Goal: Transaction & Acquisition: Purchase product/service

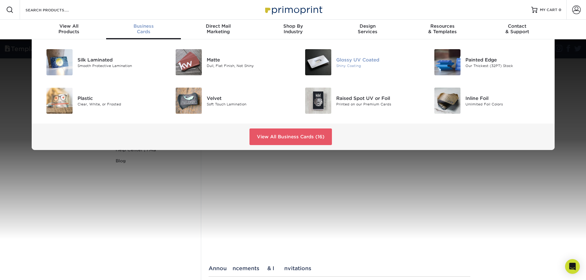
click at [358, 63] on div "Glossy UV Coated" at bounding box center [376, 59] width 81 height 7
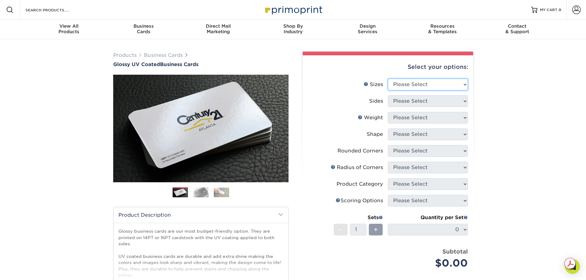
click at [435, 90] on select "Please Select 1.5" x 3.5" - Mini 1.75" x 3.5" - Mini 2" x 2" - Square 2" x 3" -…" at bounding box center [428, 85] width 80 height 12
select select "2.00x3.50"
click at [388, 90] on select "Please Select 1.5" x 3.5" - Mini 1.75" x 3.5" - Mini 2" x 2" - Square 2" x 3" -…" at bounding box center [428, 85] width 80 height 12
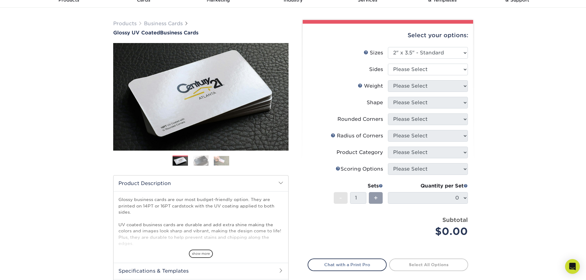
scroll to position [31, 0]
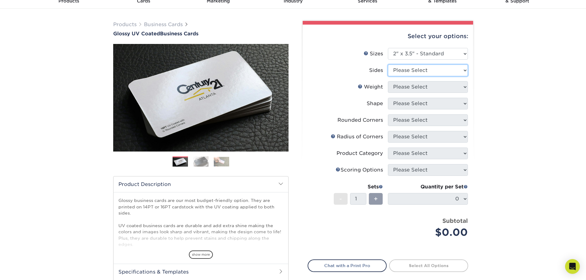
click at [406, 76] on select "Please Select Print Both Sides Print Front Only" at bounding box center [428, 71] width 80 height 12
select select "13abbda7-1d64-4f25-8bb2-c179b224825d"
click at [388, 76] on select "Please Select Print Both Sides Print Front Only" at bounding box center [428, 71] width 80 height 12
click at [433, 93] on select "Please Select 16PT 14PT" at bounding box center [428, 87] width 80 height 12
select select "14PT"
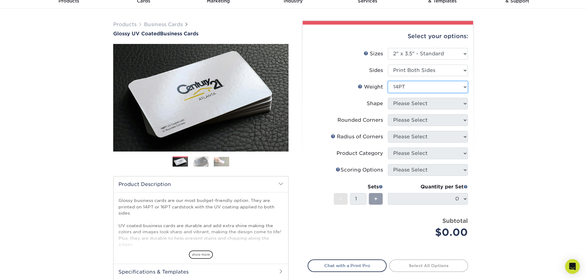
click at [388, 93] on select "Please Select 16PT 14PT" at bounding box center [428, 87] width 80 height 12
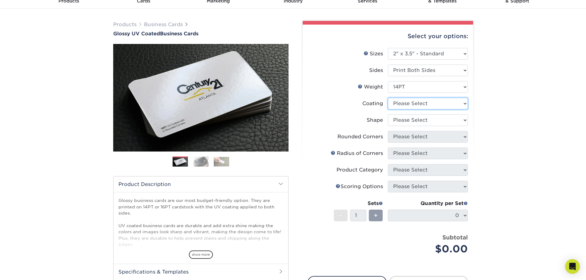
click at [425, 109] on select at bounding box center [428, 104] width 80 height 12
click at [388, 109] on select at bounding box center [428, 104] width 80 height 12
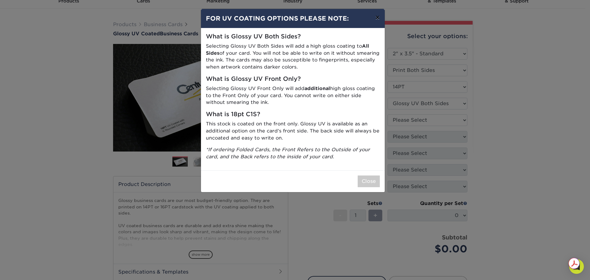
drag, startPoint x: 373, startPoint y: 22, endPoint x: 404, endPoint y: 86, distance: 71.2
click at [373, 22] on button "×" at bounding box center [377, 17] width 14 height 17
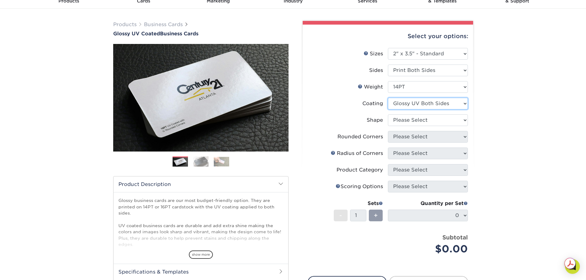
click at [416, 109] on select at bounding box center [428, 104] width 80 height 12
select select "1e8116af-acfc-44b1-83dc-8181aa338834"
click at [388, 109] on select at bounding box center [428, 104] width 80 height 12
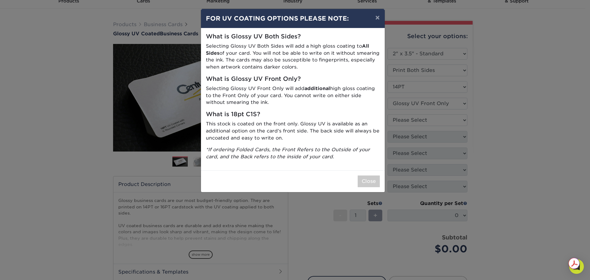
click at [364, 192] on div "Close" at bounding box center [293, 181] width 184 height 22
click at [364, 187] on button "Close" at bounding box center [369, 182] width 22 height 12
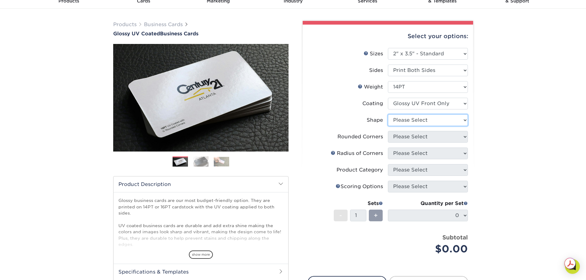
click at [401, 126] on select "Please Select Standard" at bounding box center [428, 120] width 80 height 12
select select "standard"
click at [388, 126] on select "Please Select Standard" at bounding box center [428, 120] width 80 height 12
click at [431, 143] on select "Please Select Yes - Round 2 Corners Yes - Round 4 Corners No" at bounding box center [428, 137] width 80 height 12
select select "7672df9e-0e0a-464d-8e1f-920c575e4da3"
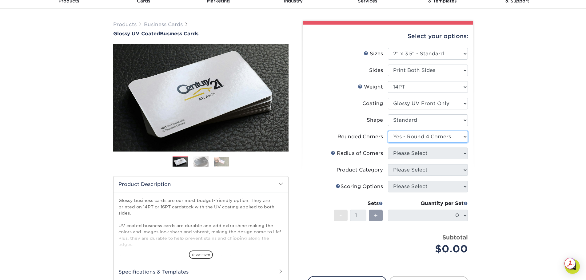
click at [388, 143] on select "Please Select Yes - Round 2 Corners Yes - Round 4 Corners No" at bounding box center [428, 137] width 80 height 12
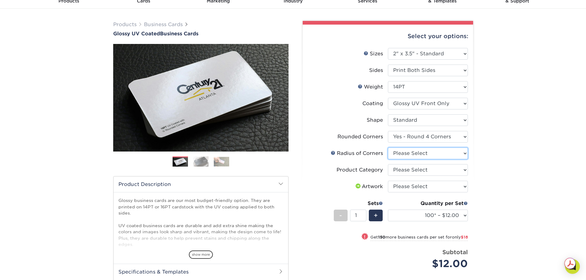
click at [441, 159] on select "Please Select Rounded 1/8" Rounded 1/4"" at bounding box center [428, 154] width 80 height 12
select select "589680c7-ee9a-431b-9d12-d7aeb1386a97"
click at [388, 159] on select "Please Select Rounded 1/8" Rounded 1/4"" at bounding box center [428, 154] width 80 height 12
click at [477, 201] on div "Select your options: Sizes Help Sizes Please Select 1.5" x 3.5" - Mini -" at bounding box center [385, 189] width 184 height 337
click at [417, 176] on select "Please Select Business Cards" at bounding box center [428, 170] width 80 height 12
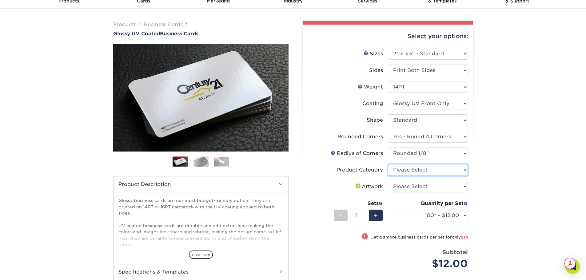
select select "3b5148f1-0588-4f88-a218-97bcfdce65c1"
click at [388, 176] on select "Please Select Business Cards" at bounding box center [428, 170] width 80 height 12
click at [498, 215] on div "Products Business Cards Glossy UV Coated Business Cards Previous Next" at bounding box center [293, 192] width 586 height 366
click at [425, 192] on select "Please Select I will upload files I need a design - $100" at bounding box center [428, 187] width 80 height 12
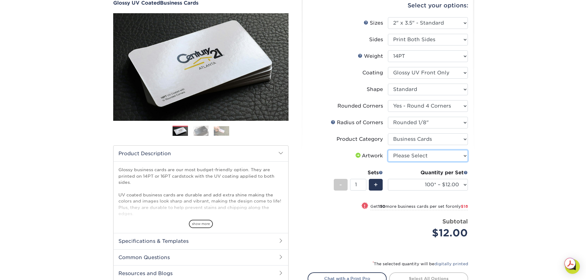
click at [430, 162] on select "Please Select I will upload files I need a design - $100" at bounding box center [428, 156] width 80 height 12
select select "upload"
click at [388, 162] on select "Please Select I will upload files I need a design - $100" at bounding box center [428, 156] width 80 height 12
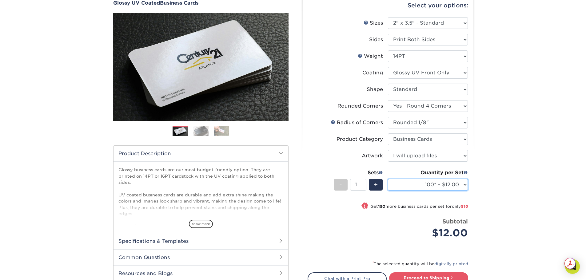
click at [460, 191] on select "100* – $12.00 250* – $30.00 500 – $60.00 1000 – $74.00 2500 – $136.00 5000 – $2…" at bounding box center [428, 185] width 80 height 12
select select "250* – $30.00"
click at [388, 191] on select "100* – $12.00 250* – $30.00 500 – $60.00 1000 – $74.00 2500 – $136.00 5000 – $2…" at bounding box center [428, 185] width 80 height 12
click at [488, 171] on div "Products Business Cards Glossy UV Coated Business Cards Previous Next" at bounding box center [293, 161] width 586 height 366
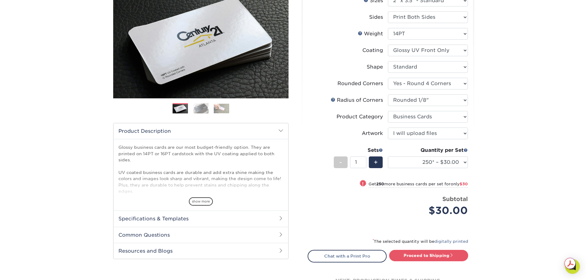
scroll to position [184, 0]
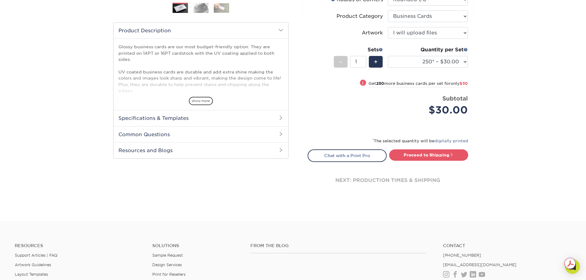
click at [210, 105] on span "show more" at bounding box center [201, 101] width 24 height 8
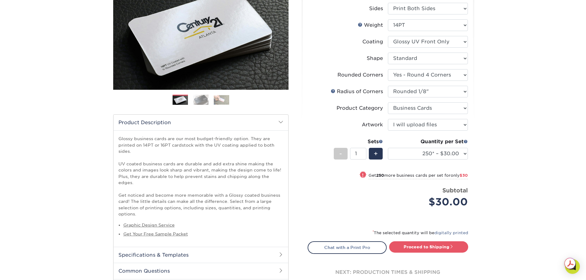
scroll to position [92, 0]
click at [420, 31] on select "Please Select 16PT 14PT" at bounding box center [428, 26] width 80 height 12
select select "16PT"
click at [388, 31] on select "Please Select 16PT 14PT" at bounding box center [428, 26] width 80 height 12
select select "-1"
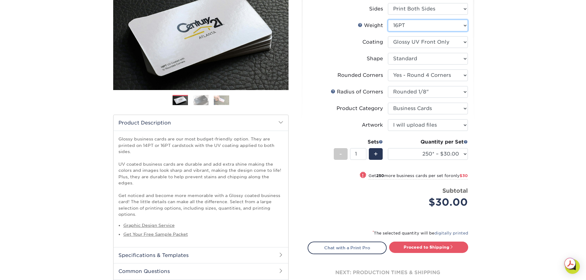
select select "-1"
select select
select select "-1"
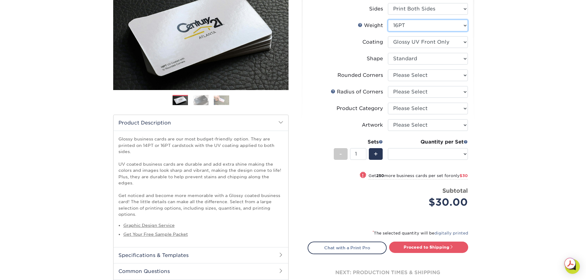
select select "-1"
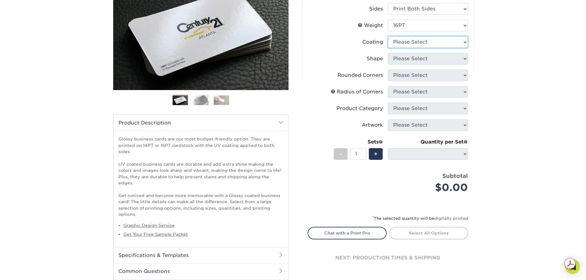
click at [417, 48] on select at bounding box center [428, 42] width 80 height 12
select select "1e8116af-acfc-44b1-83dc-8181aa338834"
click at [388, 48] on select at bounding box center [428, 42] width 80 height 12
select select
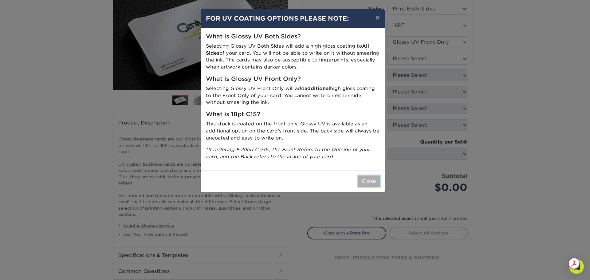
click at [362, 187] on button "Close" at bounding box center [369, 182] width 22 height 12
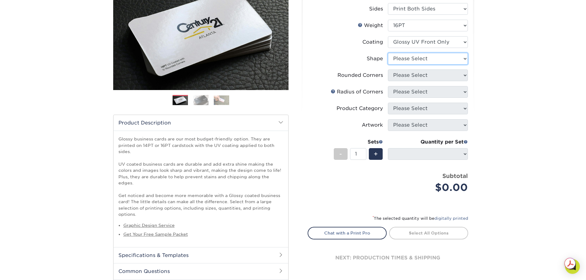
click at [432, 65] on select "Please Select Standard" at bounding box center [428, 59] width 80 height 12
select select "standard"
click at [388, 65] on select "Please Select Standard" at bounding box center [428, 59] width 80 height 12
select select
click at [424, 81] on select "Please Select Yes - Round 2 Corners Yes - Round 4 Corners No" at bounding box center [428, 75] width 80 height 12
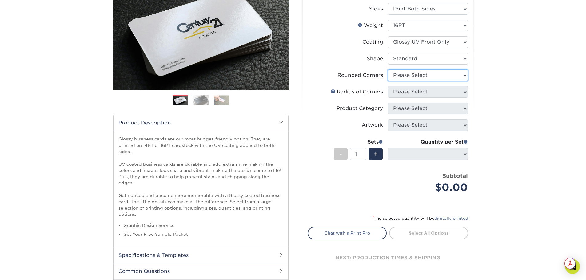
select select "7672df9e-0e0a-464d-8e1f-920c575e4da3"
click at [388, 81] on select "Please Select Yes - Round 2 Corners Yes - Round 4 Corners No" at bounding box center [428, 75] width 80 height 12
select select "-1"
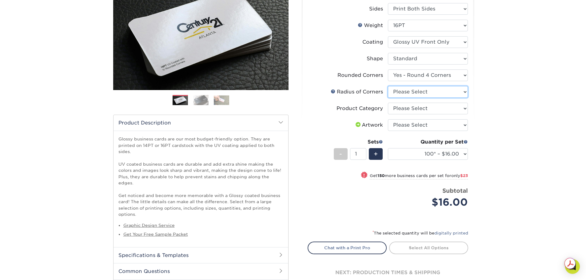
click at [433, 98] on select "Please Select Rounded 1/8" Rounded 1/4"" at bounding box center [428, 92] width 80 height 12
select select "589680c7-ee9a-431b-9d12-d7aeb1386a97"
click at [388, 98] on select "Please Select Rounded 1/8" Rounded 1/4"" at bounding box center [428, 92] width 80 height 12
click at [437, 114] on select "Please Select Business Cards" at bounding box center [428, 109] width 80 height 12
select select "3b5148f1-0588-4f88-a218-97bcfdce65c1"
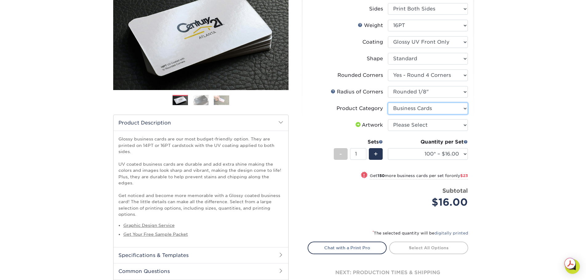
click at [388, 114] on select "Please Select Business Cards" at bounding box center [428, 109] width 80 height 12
click at [420, 131] on select "Please Select I will upload files I need a design - $100" at bounding box center [428, 125] width 80 height 12
select select "upload"
click at [388, 131] on select "Please Select I will upload files I need a design - $100" at bounding box center [428, 125] width 80 height 12
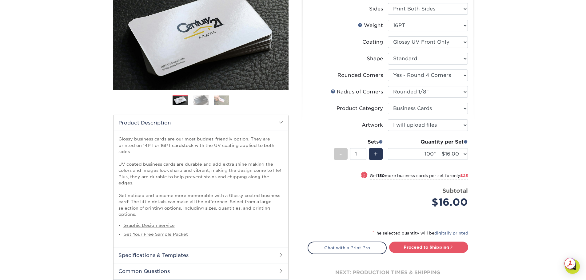
click at [490, 184] on div "Products Business Cards Glossy UV Coated Business Cards Previous Next" at bounding box center [293, 133] width 586 height 373
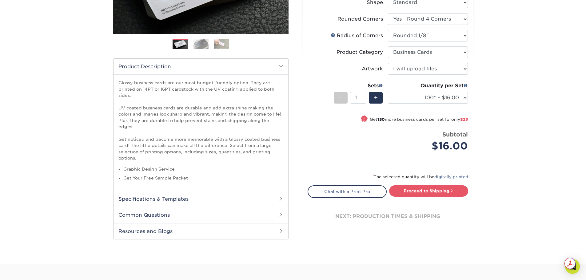
scroll to position [154, 0]
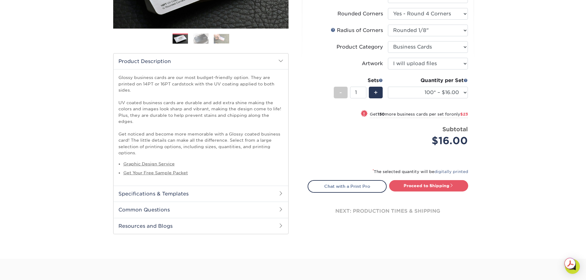
click at [430, 105] on div "Quantity per Set 100* – $16.00 250* – $39.00 500 – $77.00 1000 – $94.00 2500 – …" at bounding box center [428, 91] width 80 height 29
click at [424, 98] on select "100* – $16.00 250* – $39.00 500 – $77.00 1000 – $94.00 2500 – $173.00 5000 – $2…" at bounding box center [428, 93] width 80 height 12
click at [513, 126] on div "Products Business Cards Glossy UV Coated Business Cards Previous Next" at bounding box center [293, 72] width 586 height 373
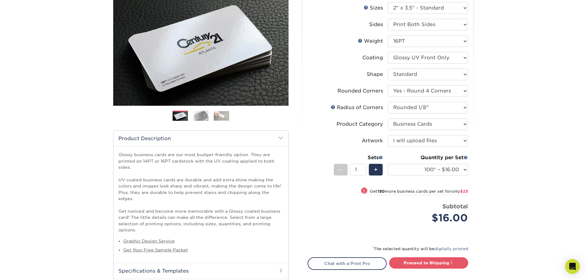
scroll to position [61, 0]
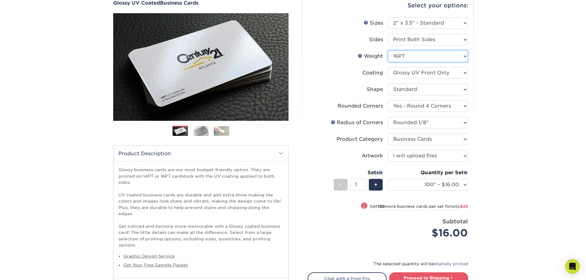
click at [413, 62] on select "Please Select 16PT 14PT" at bounding box center [428, 56] width 80 height 12
select select "14PT"
click at [388, 62] on select "Please Select 16PT 14PT" at bounding box center [428, 56] width 80 height 12
select select "-1"
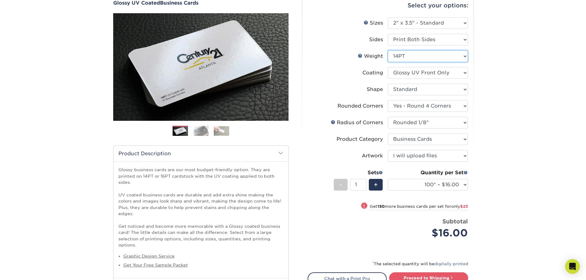
select select "-1"
select select
select select "-1"
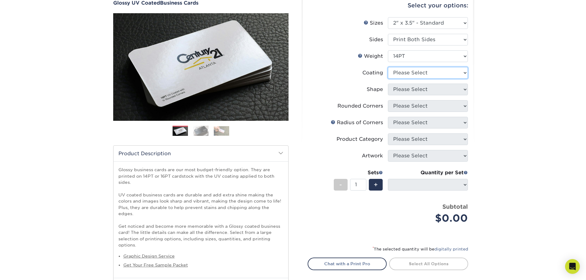
click at [408, 79] on select at bounding box center [428, 73] width 80 height 12
select select "1e8116af-acfc-44b1-83dc-8181aa338834"
click at [388, 79] on select at bounding box center [428, 73] width 80 height 12
select select
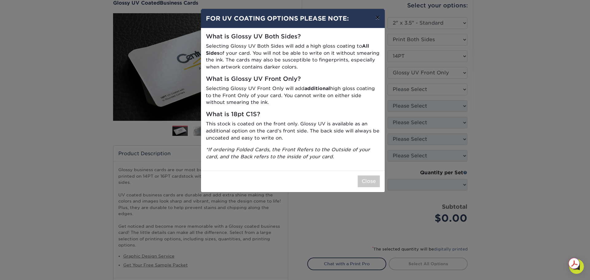
click at [376, 23] on button "×" at bounding box center [377, 17] width 14 height 17
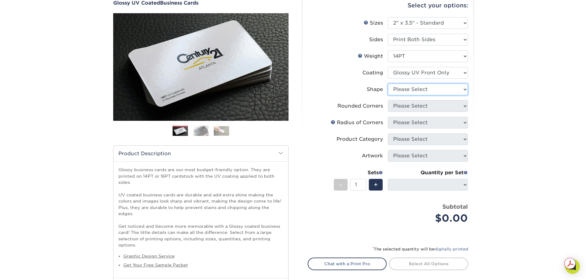
click at [442, 95] on select "Please Select Standard" at bounding box center [428, 90] width 80 height 12
select select "standard"
click at [388, 95] on select "Please Select Standard" at bounding box center [428, 90] width 80 height 12
select select
click at [416, 112] on select "Please Select Yes - Round 2 Corners Yes - Round 4 Corners No" at bounding box center [428, 106] width 80 height 12
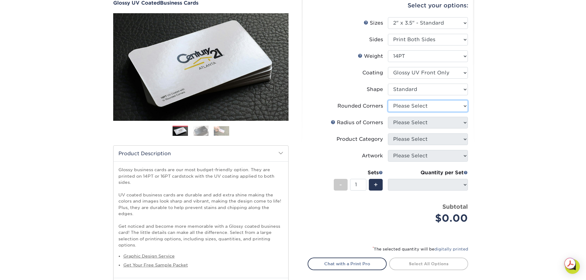
select select "7672df9e-0e0a-464d-8e1f-920c575e4da3"
click at [388, 112] on select "Please Select Yes - Round 2 Corners Yes - Round 4 Corners No" at bounding box center [428, 106] width 80 height 12
select select "-1"
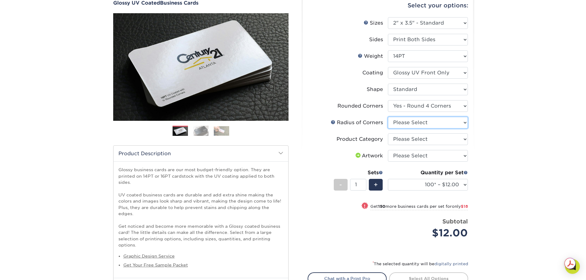
click at [420, 128] on select "Please Select Rounded 1/8" Rounded 1/4"" at bounding box center [428, 123] width 80 height 12
select select "589680c7-ee9a-431b-9d12-d7aeb1386a97"
click at [388, 128] on select "Please Select Rounded 1/8" Rounded 1/4"" at bounding box center [428, 123] width 80 height 12
click at [419, 145] on select "Please Select Business Cards" at bounding box center [428, 139] width 80 height 12
select select "3b5148f1-0588-4f88-a218-97bcfdce65c1"
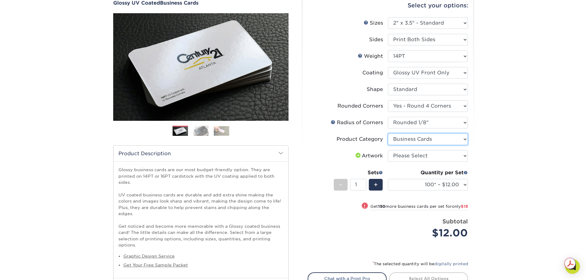
click at [388, 145] on select "Please Select Business Cards" at bounding box center [428, 139] width 80 height 12
click at [419, 162] on select "Please Select I will upload files I need a design - $100" at bounding box center [428, 156] width 80 height 12
select select "upload"
click at [388, 162] on select "Please Select I will upload files I need a design - $100" at bounding box center [428, 156] width 80 height 12
click at [520, 200] on div "Products Business Cards Glossy UV Coated Business Cards Previous Next" at bounding box center [293, 164] width 586 height 373
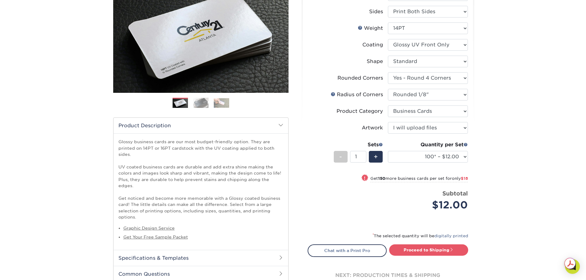
scroll to position [123, 0]
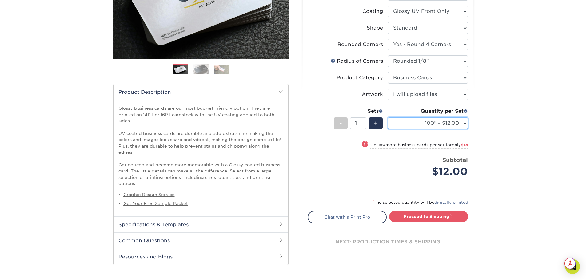
click at [453, 129] on select "100* – $12.00 250* – $30.00 500 – $60.00 1000 – $74.00 2500 – $136.00 5000 – $2…" at bounding box center [428, 123] width 80 height 12
click at [388, 129] on select "100* – $12.00 250* – $30.00 500 – $60.00 1000 – $74.00 2500 – $136.00 5000 – $2…" at bounding box center [428, 123] width 80 height 12
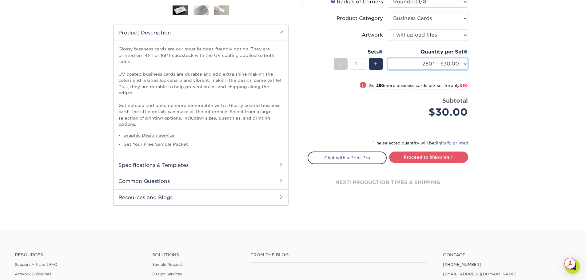
scroll to position [215, 0]
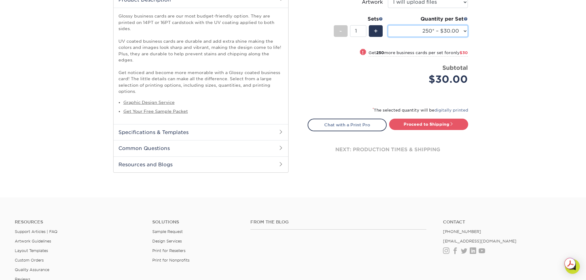
click at [414, 37] on select "100* – $12.00 250* – $30.00 500 – $60.00 1000 – $74.00 2500 – $136.00 5000 – $2…" at bounding box center [428, 31] width 80 height 12
click at [388, 37] on select "100* – $12.00 250* – $30.00 500 – $60.00 1000 – $74.00 2500 – $136.00 5000 – $2…" at bounding box center [428, 31] width 80 height 12
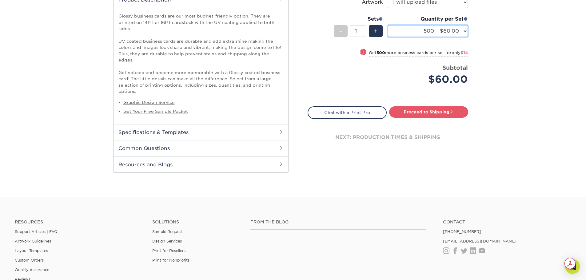
click at [431, 37] on select "100* – $12.00 250* – $30.00 500 – $60.00 1000 – $74.00 2500 – $136.00 5000 – $2…" at bounding box center [428, 31] width 80 height 12
select select "250* – $30.00"
click at [388, 37] on select "100* – $12.00 250* – $30.00 500 – $60.00 1000 – $74.00 2500 – $136.00 5000 – $2…" at bounding box center [428, 31] width 80 height 12
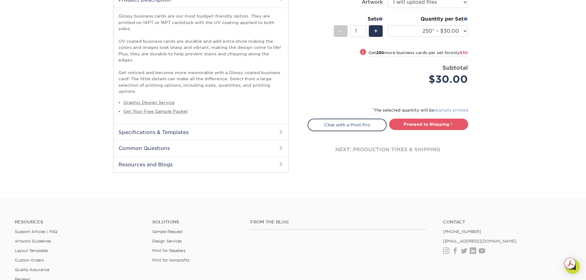
click at [449, 113] on link "digitally printed" at bounding box center [451, 110] width 34 height 5
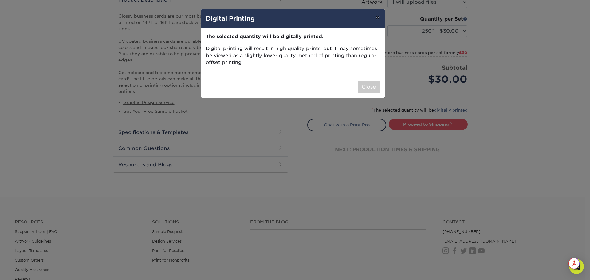
click at [375, 24] on button "×" at bounding box center [377, 17] width 14 height 17
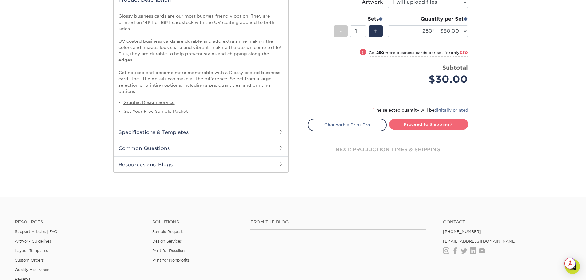
click at [432, 130] on link "Proceed to Shipping" at bounding box center [428, 124] width 79 height 11
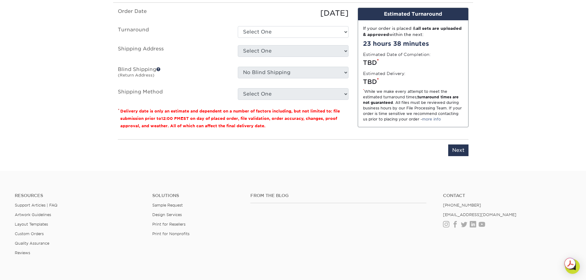
scroll to position [447, 0]
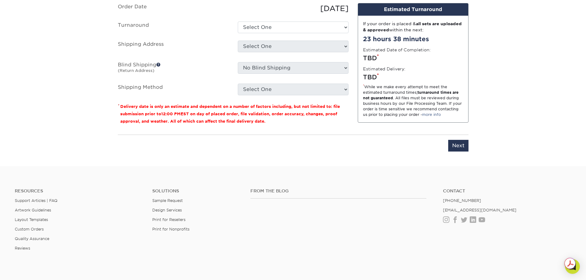
drag, startPoint x: 268, startPoint y: 70, endPoint x: 250, endPoint y: 66, distance: 18.6
drag, startPoint x: 248, startPoint y: 65, endPoint x: 215, endPoint y: 68, distance: 33.1
type input "DANA bcs"
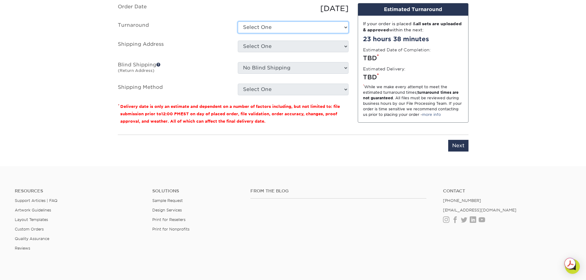
click at [274, 33] on select "Select One 2-4 Business Days 2 Day Next Business Day" at bounding box center [293, 28] width 111 height 12
select select "c12054eb-f8de-4624-80a3-57f6b0df7b47"
click at [238, 33] on select "Select One 2-4 Business Days 2 Day Next Business Day" at bounding box center [293, 28] width 111 height 12
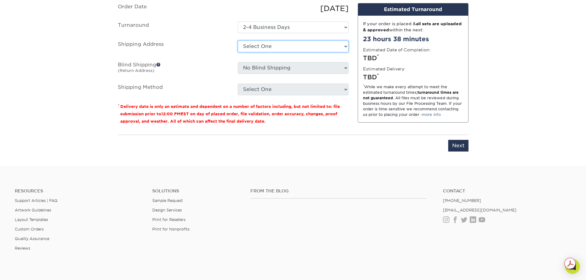
click at [275, 52] on select "Select One + Add New Address - Login" at bounding box center [293, 47] width 111 height 12
select select "newaddress"
click at [238, 52] on select "Select One + Add New Address - Login" at bounding box center [293, 47] width 111 height 12
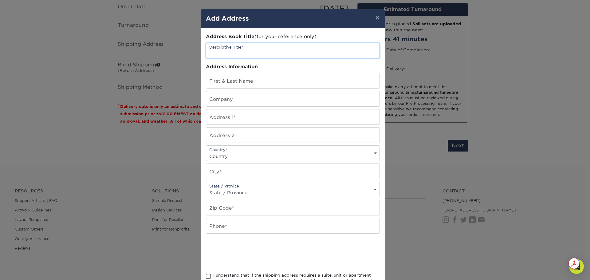
click at [267, 58] on input "text" at bounding box center [292, 50] width 173 height 15
click at [376, 24] on button "×" at bounding box center [377, 17] width 14 height 17
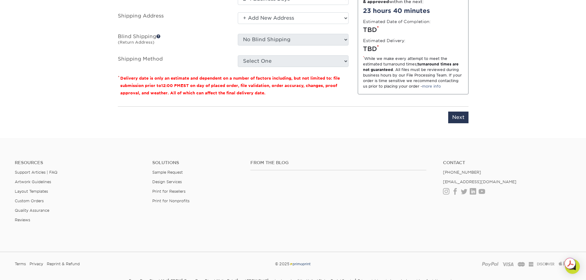
scroll to position [539, 0]
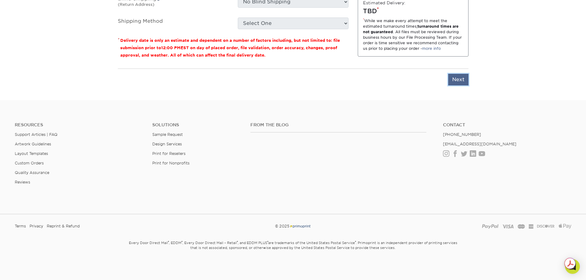
click at [461, 85] on input "Next" at bounding box center [458, 80] width 20 height 12
type input "Next"
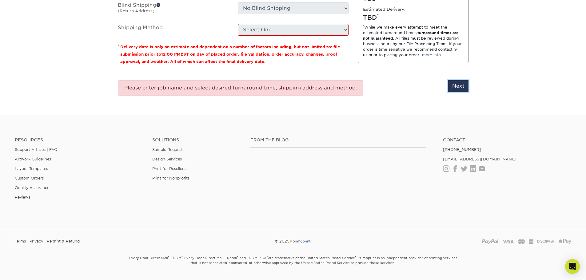
scroll to position [477, 0]
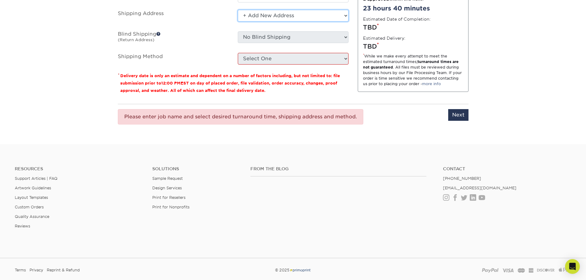
click at [301, 22] on select "Select One + Add New Address - Login" at bounding box center [293, 16] width 111 height 12
click at [238, 22] on select "Select One + Add New Address - Login" at bounding box center [293, 16] width 111 height 12
click at [340, 72] on fieldset "Order Date 09/04/2025 Turnaround Select One 2-4 Business Days 2 Day Next Busine…" at bounding box center [233, 22] width 231 height 100
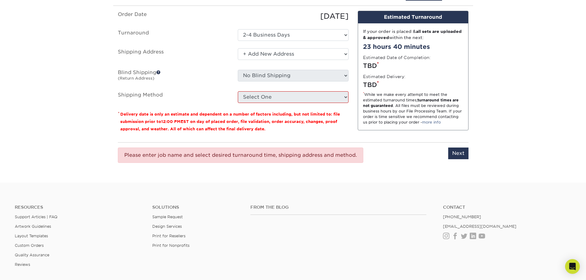
scroll to position [416, 0]
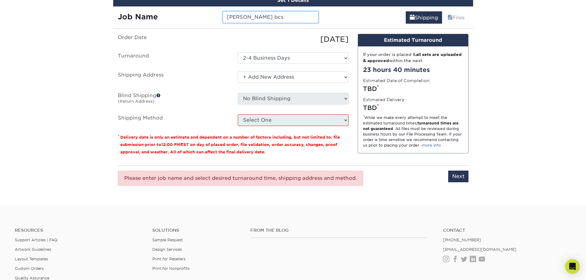
drag, startPoint x: 265, startPoint y: 95, endPoint x: 224, endPoint y: 91, distance: 41.1
click at [224, 23] on input "DANA bcs" at bounding box center [271, 17] width 96 height 12
type input "[PERSON_NAME] cards"
click at [144, 64] on label "Turnaround" at bounding box center [173, 58] width 120 height 12
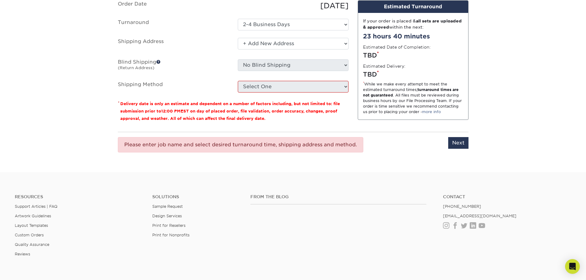
scroll to position [508, 0]
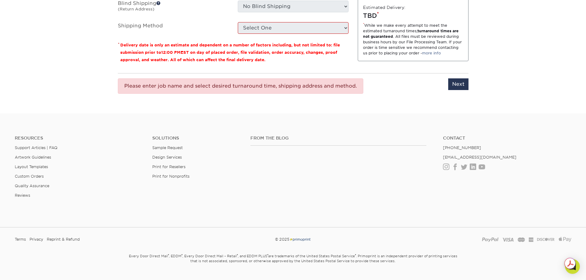
click at [161, 94] on div "Please enter job name and select desired turnaround time, shipping address and …" at bounding box center [240, 85] width 245 height 15
click at [464, 90] on input "Next" at bounding box center [458, 84] width 20 height 12
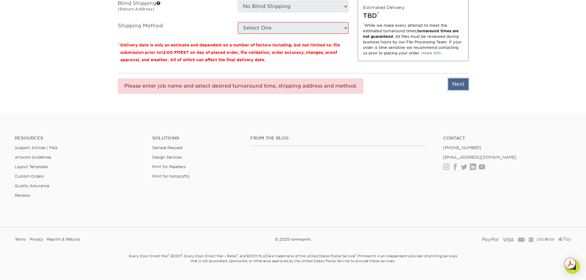
click at [465, 90] on input "Next" at bounding box center [458, 84] width 20 height 12
type input "Next"
select select "-1"
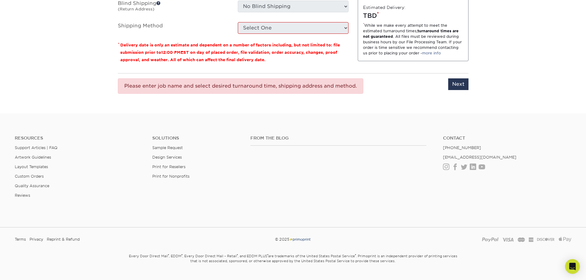
scroll to position [0, 0]
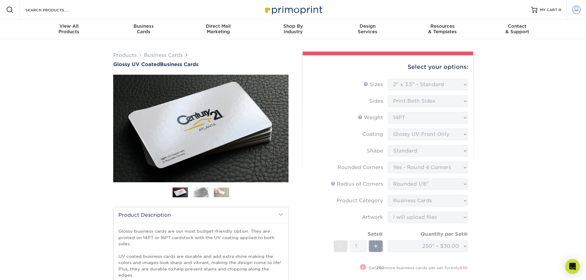
click at [576, 14] on span at bounding box center [576, 10] width 9 height 9
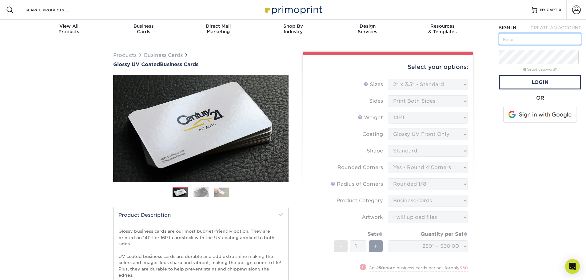
click at [537, 45] on input "text" at bounding box center [540, 39] width 82 height 12
type input "eduardomialvarez@gmail.com"
click at [555, 123] on span at bounding box center [540, 115] width 78 height 16
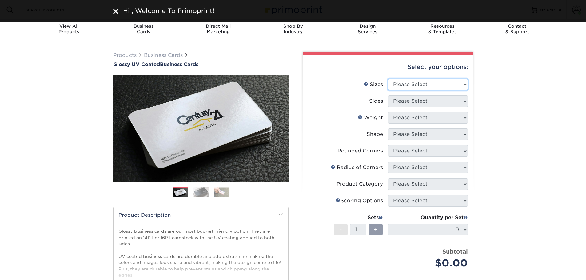
click at [425, 90] on select "Please Select 1.5" x 3.5" - Mini 1.75" x 3.5" - Mini 2" x 2" - Square 2" x 3" -…" at bounding box center [428, 85] width 80 height 12
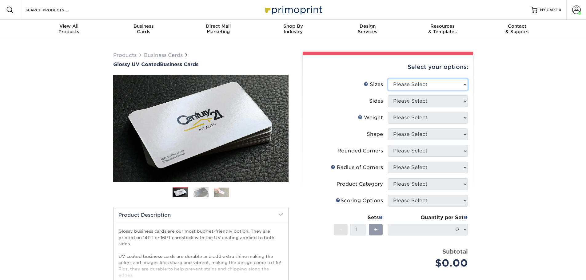
select select "2.00x3.50"
click at [388, 90] on select "Please Select 1.5" x 3.5" - Mini 1.75" x 3.5" - Mini 2" x 2" - Square 2" x 3" -…" at bounding box center [428, 85] width 80 height 12
click at [425, 107] on select "Please Select Print Both Sides Print Front Only" at bounding box center [428, 101] width 80 height 12
select select "13abbda7-1d64-4f25-8bb2-c179b224825d"
click at [388, 107] on select "Please Select Print Both Sides Print Front Only" at bounding box center [428, 101] width 80 height 12
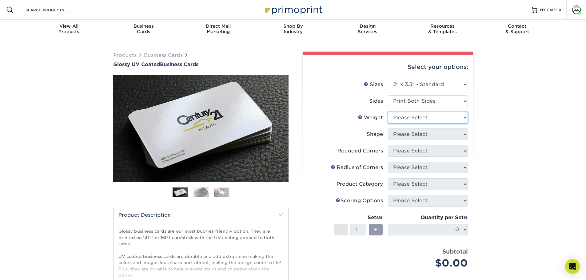
click at [419, 124] on select "Please Select 16PT 14PT" at bounding box center [428, 118] width 80 height 12
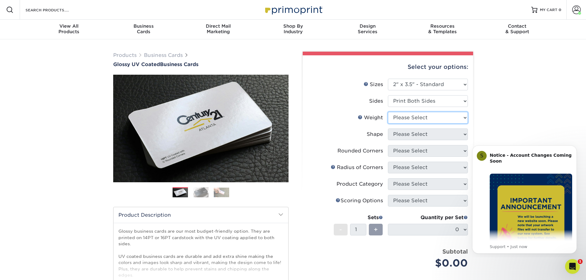
select select "14PT"
click at [388, 124] on select "Please Select 16PT 14PT" at bounding box center [428, 118] width 80 height 12
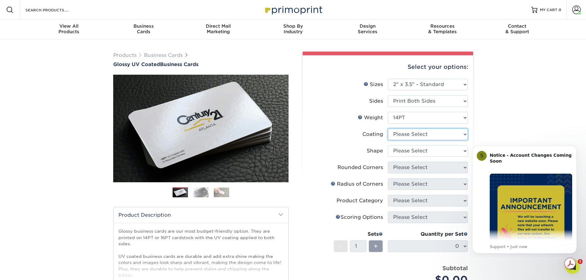
click at [411, 140] on select at bounding box center [428, 134] width 80 height 12
select select "1e8116af-acfc-44b1-83dc-8181aa338834"
click at [388, 140] on select at bounding box center [428, 134] width 80 height 12
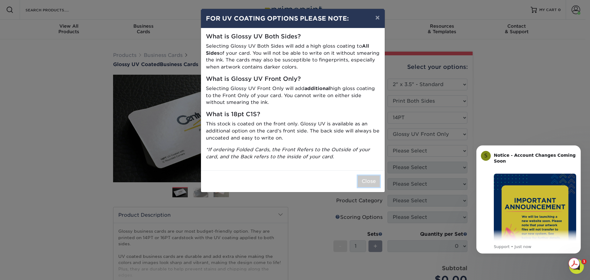
click at [365, 187] on button "Close" at bounding box center [369, 182] width 22 height 12
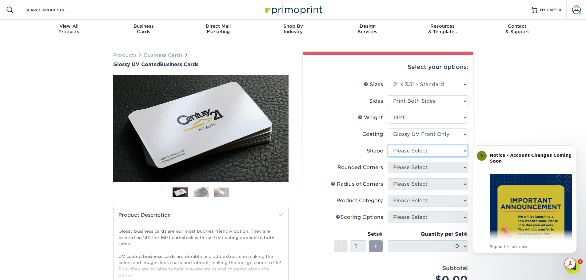
click at [401, 157] on select "Please Select Standard" at bounding box center [428, 151] width 80 height 12
select select "standard"
click at [388, 157] on select "Please Select Standard" at bounding box center [428, 151] width 80 height 12
click at [405, 173] on select "Please Select Yes - Round 2 Corners Yes - Round 4 Corners No" at bounding box center [428, 168] width 80 height 12
select select "7672df9e-0e0a-464d-8e1f-920c575e4da3"
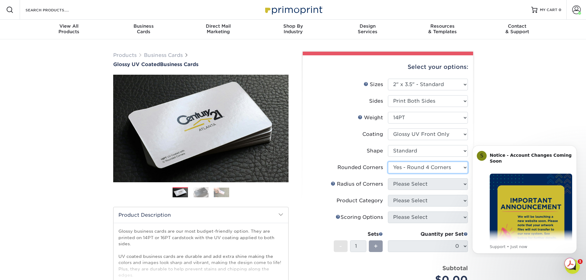
click at [388, 173] on select "Please Select Yes - Round 2 Corners Yes - Round 4 Corners No" at bounding box center [428, 168] width 80 height 12
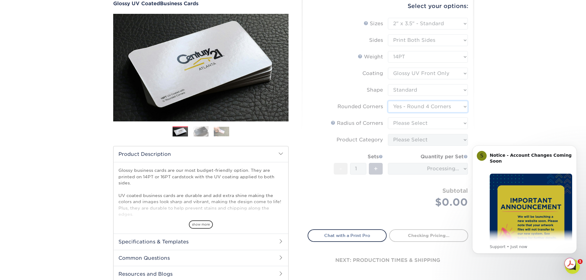
scroll to position [61, 0]
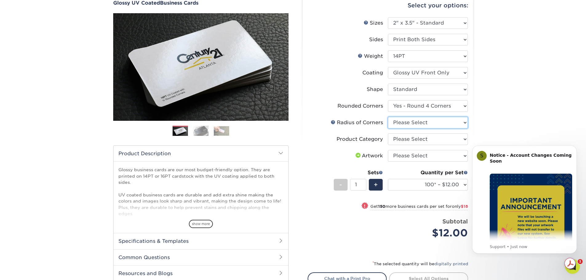
click at [407, 128] on select "Please Select Rounded 1/8" Rounded 1/4"" at bounding box center [428, 123] width 80 height 12
select select "589680c7-ee9a-431b-9d12-d7aeb1386a97"
click at [388, 128] on select "Please Select Rounded 1/8" Rounded 1/4"" at bounding box center [428, 123] width 80 height 12
click at [411, 145] on select "Please Select Business Cards" at bounding box center [428, 139] width 80 height 12
select select "3b5148f1-0588-4f88-a218-97bcfdce65c1"
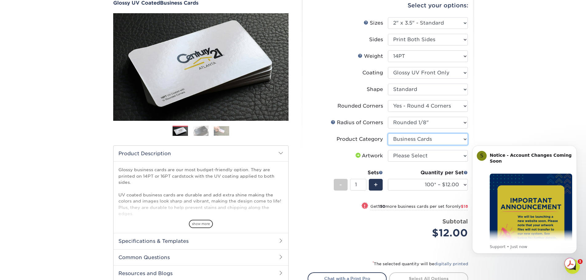
click at [388, 145] on select "Please Select Business Cards" at bounding box center [428, 139] width 80 height 12
click at [424, 162] on select "Please Select I will upload files I need a design - $100" at bounding box center [428, 156] width 80 height 12
select select "upload"
click at [388, 162] on select "Please Select I will upload files I need a design - $100" at bounding box center [428, 156] width 80 height 12
click at [318, 162] on label "Artwork" at bounding box center [348, 156] width 80 height 12
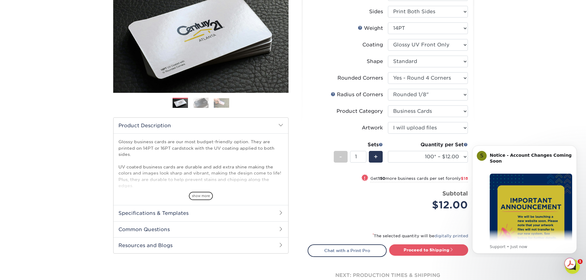
scroll to position [123, 0]
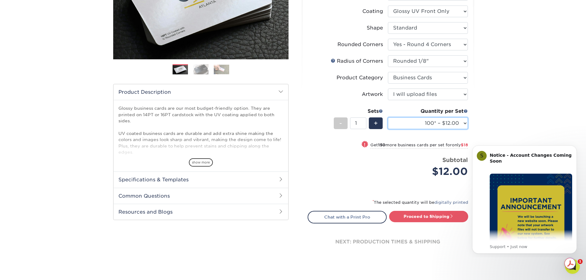
click at [435, 129] on select "100* – $12.00 250* – $30.00 500 – $60.00 1000 – $74.00 2500 – $136.00 5000 – $2…" at bounding box center [428, 123] width 80 height 12
select select "250* – $30.00"
click at [388, 129] on select "100* – $12.00 250* – $30.00 500 – $60.00 1000 – $74.00 2500 – $136.00 5000 – $2…" at bounding box center [428, 123] width 80 height 12
click at [379, 179] on div "Price per set $30.00" at bounding box center [348, 167] width 80 height 23
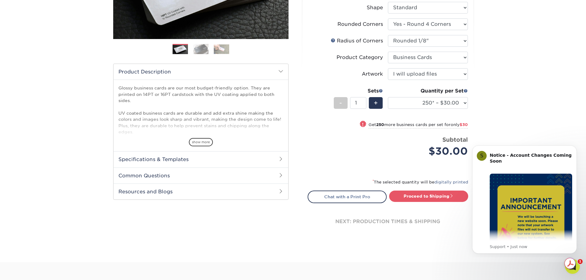
scroll to position [215, 0]
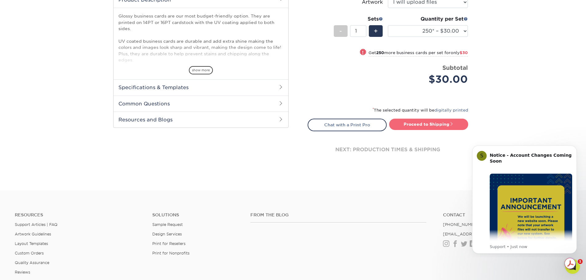
click at [435, 130] on link "Proceed to Shipping" at bounding box center [428, 124] width 79 height 11
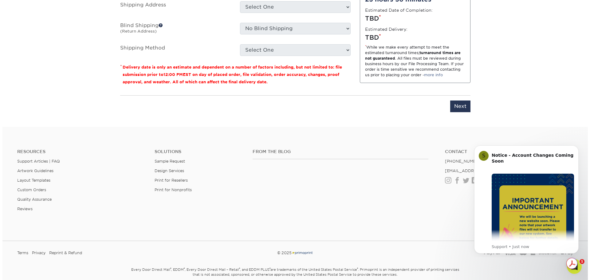
scroll to position [447, 0]
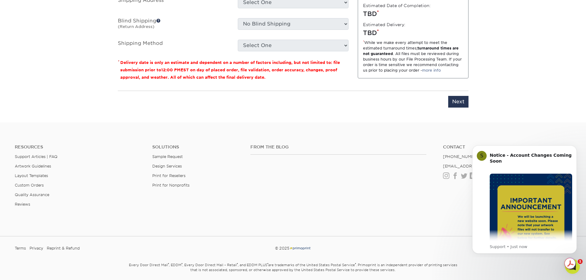
drag, startPoint x: 255, startPoint y: 37, endPoint x: 215, endPoint y: 34, distance: 40.4
type input "[PERSON_NAME] cards"
select select "c12054eb-f8de-4624-80a3-57f6b0df7b47"
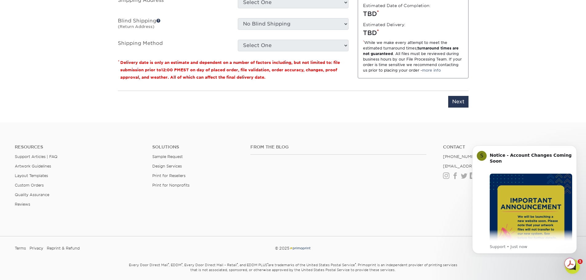
click at [280, 8] on select "Select One + Add New Address" at bounding box center [293, 3] width 111 height 12
select select "newaddress"
click at [238, 8] on select "Select One + Add New Address" at bounding box center [293, 3] width 111 height 12
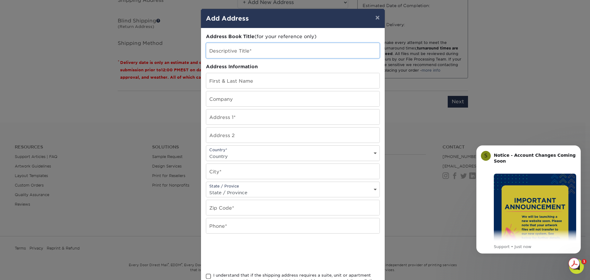
click at [263, 58] on input "text" at bounding box center [292, 50] width 173 height 15
type input "[PERSON_NAME] business cards"
click at [269, 88] on input "text" at bounding box center [292, 80] width 173 height 15
type input "[PERSON_NAME]"
type input "T"
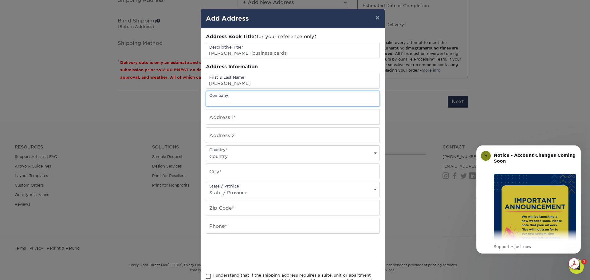
type input "H"
type input "The Transformation Labs"
click at [246, 124] on input "text" at bounding box center [292, 116] width 173 height 15
paste input "[STREET_ADDRESS][PERSON_NAME]"
drag, startPoint x: 259, startPoint y: 142, endPoint x: 327, endPoint y: 144, distance: 68.0
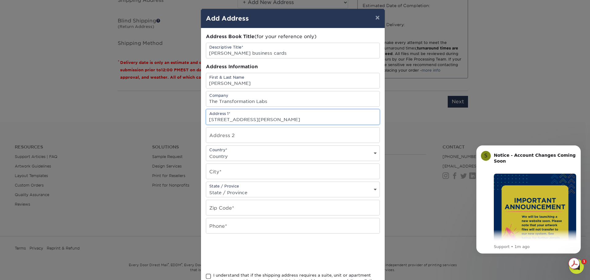
click at [327, 124] on input "[STREET_ADDRESS][PERSON_NAME]" at bounding box center [292, 116] width 173 height 15
type input "[STREET_ADDRESS][PERSON_NAME]"
click at [247, 161] on select "Country [GEOGRAPHIC_DATA] [GEOGRAPHIC_DATA] ----------------------------- [GEOG…" at bounding box center [292, 156] width 173 height 9
select select "US"
click at [206, 161] on select "Country [GEOGRAPHIC_DATA] [GEOGRAPHIC_DATA] ----------------------------- [GEOG…" at bounding box center [292, 156] width 173 height 9
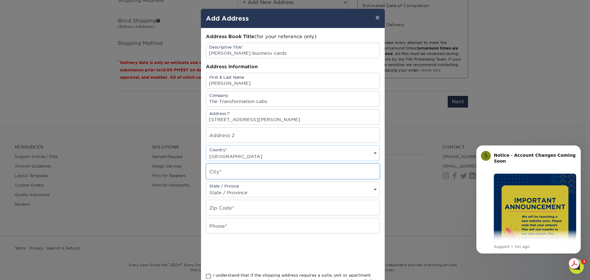
click at [243, 179] on input "text" at bounding box center [292, 171] width 173 height 15
type input "[GEOGRAPHIC_DATA]"
click at [236, 197] on select "State / Province [US_STATE] [US_STATE] [US_STATE] [US_STATE] [US_STATE] [US_STA…" at bounding box center [292, 192] width 173 height 9
select select "SC"
click at [206, 197] on select "State / Province [US_STATE] [US_STATE] [US_STATE] [US_STATE] [US_STATE] [US_STA…" at bounding box center [292, 192] width 173 height 9
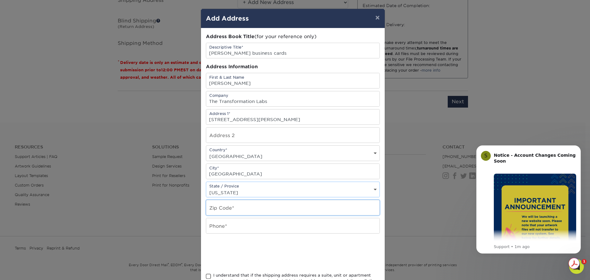
click at [245, 215] on input "text" at bounding box center [292, 207] width 173 height 15
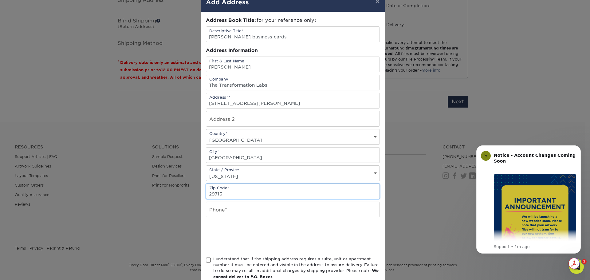
scroll to position [31, 0]
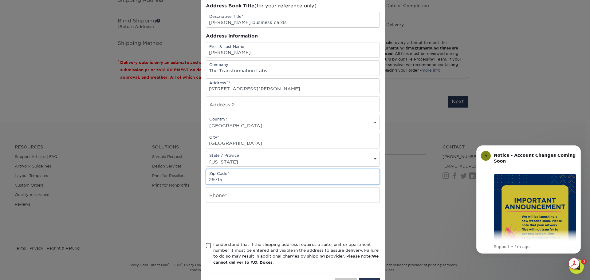
type input "29715"
click at [252, 203] on input "text" at bounding box center [292, 195] width 173 height 15
type input "7862805563"
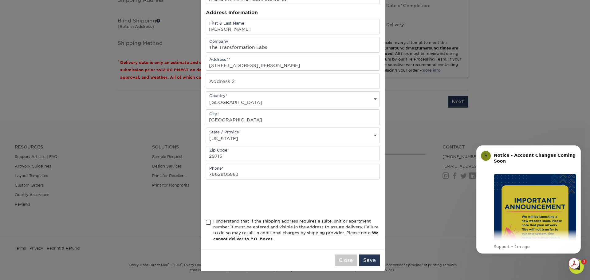
scroll to position [112, 0]
click at [209, 219] on span at bounding box center [208, 222] width 5 height 6
click at [0, 0] on input "I understand that if the shipping address requires a suite, unit or apartment n…" at bounding box center [0, 0] width 0 height 0
click at [366, 259] on button "Save" at bounding box center [369, 261] width 21 height 12
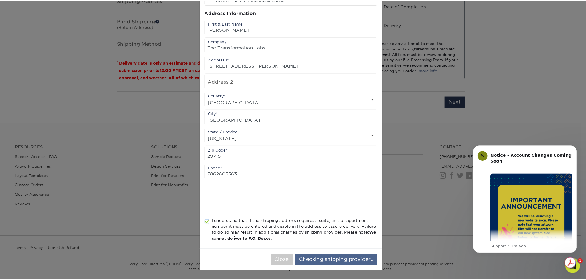
scroll to position [0, 0]
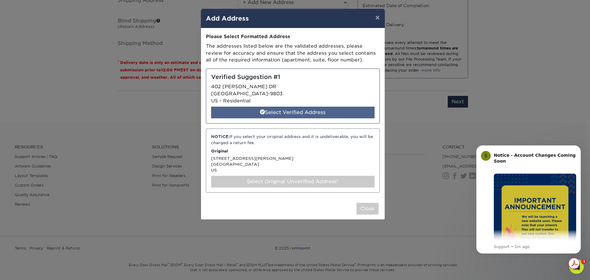
click at [317, 118] on div "Select Verified Address" at bounding box center [293, 113] width 164 height 12
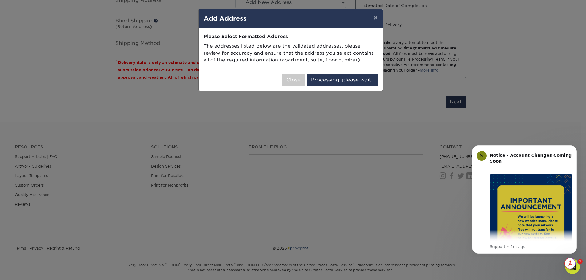
select select "285685"
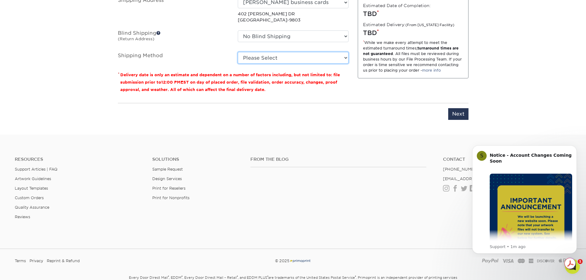
click at [309, 64] on select "Please Select Ground Shipping (+$7.84) 3 Day Shipping Service (+$20.04) 2 Day A…" at bounding box center [293, 58] width 111 height 12
select select "03"
click at [238, 64] on select "Please Select Ground Shipping (+$7.84) 3 Day Shipping Service (+$20.04) 2 Day A…" at bounding box center [293, 58] width 111 height 12
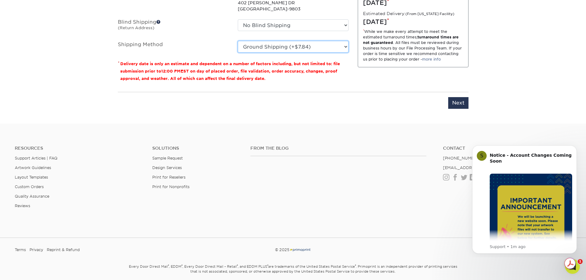
scroll to position [447, 0]
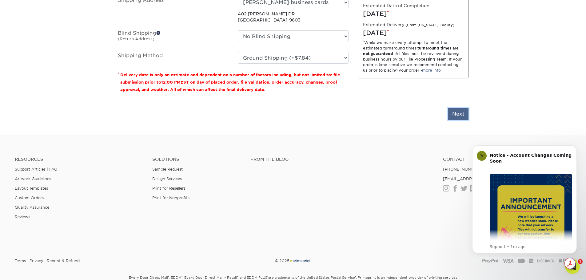
click at [465, 120] on input "Next" at bounding box center [458, 114] width 20 height 12
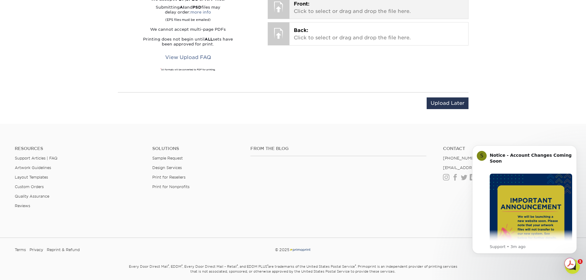
click at [320, 15] on p "Front: Click to select or drag and drop the file here." at bounding box center [379, 7] width 170 height 15
